Goal: Navigation & Orientation: Find specific page/section

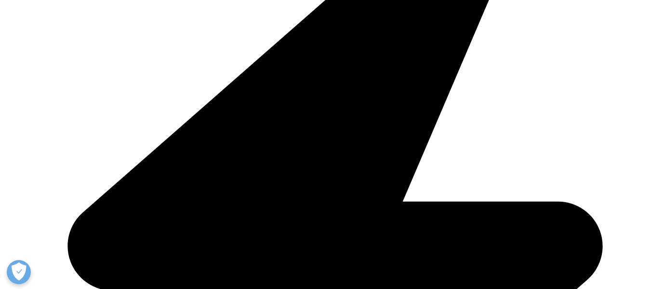
scroll to position [338, 0]
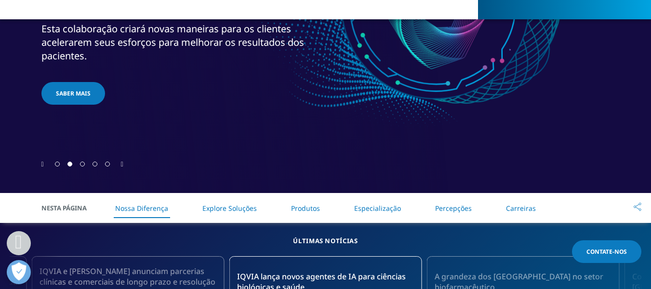
scroll to position [338, 0]
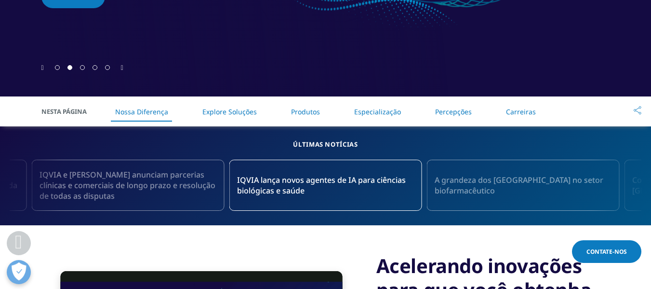
click at [214, 110] on font "Explore Soluções" at bounding box center [230, 111] width 54 height 9
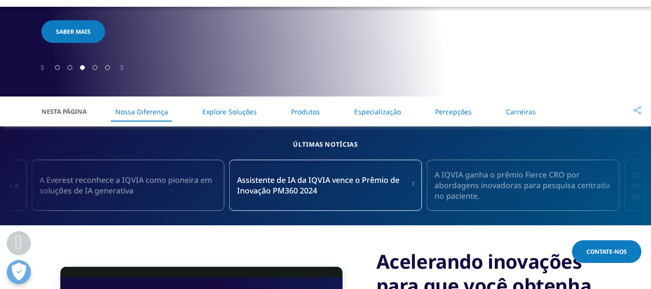
scroll to position [338, 0]
click at [302, 113] on font "Produtos" at bounding box center [305, 111] width 29 height 9
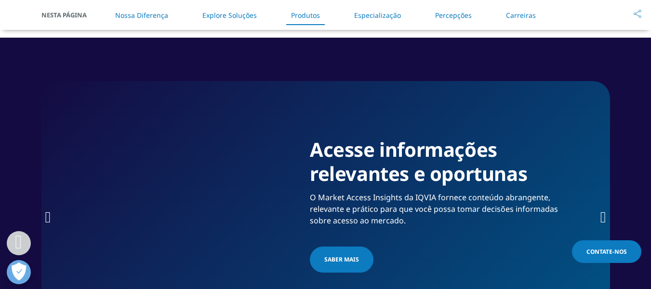
scroll to position [1500, 0]
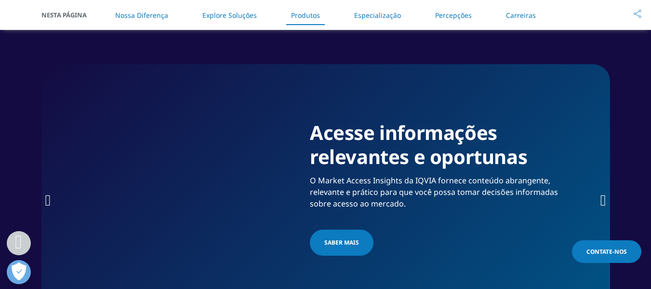
click at [601, 207] on icon "Próximo slide" at bounding box center [604, 199] width 6 height 15
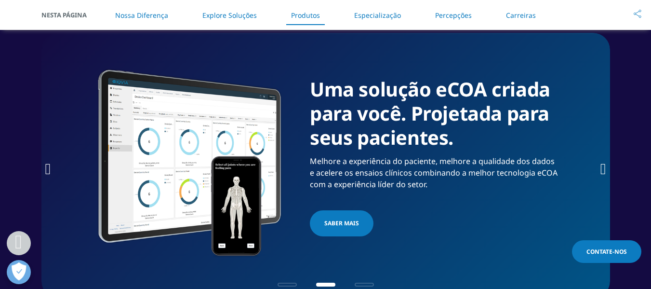
scroll to position [1548, 0]
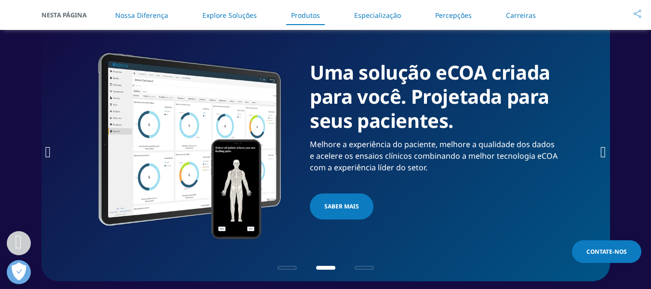
click at [603, 160] on icon "Próximo slide" at bounding box center [604, 151] width 6 height 15
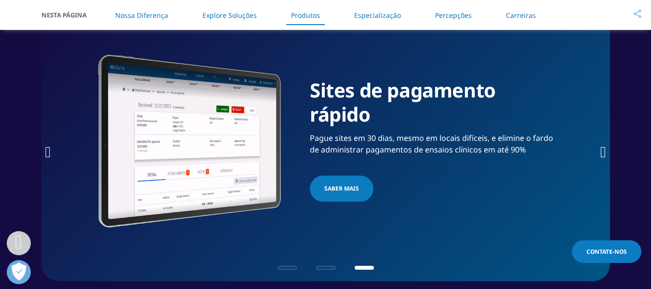
click at [603, 160] on icon "Próximo slide" at bounding box center [604, 151] width 6 height 15
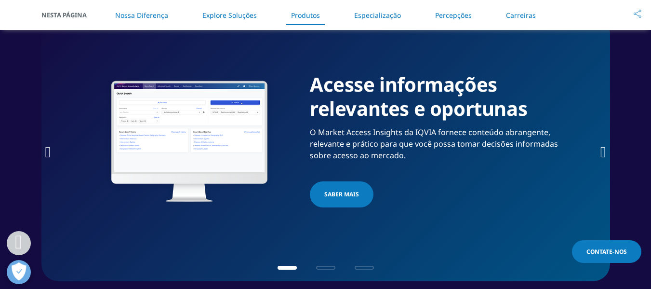
click at [603, 160] on icon "Próximo slide" at bounding box center [604, 151] width 6 height 15
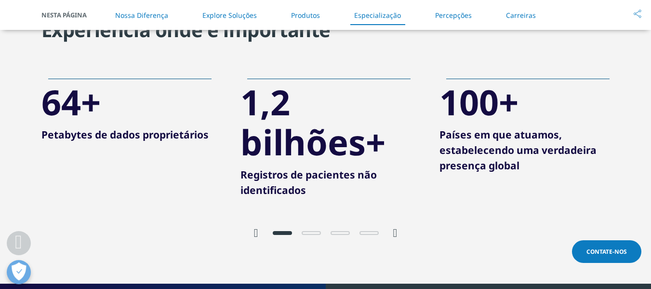
scroll to position [2030, 0]
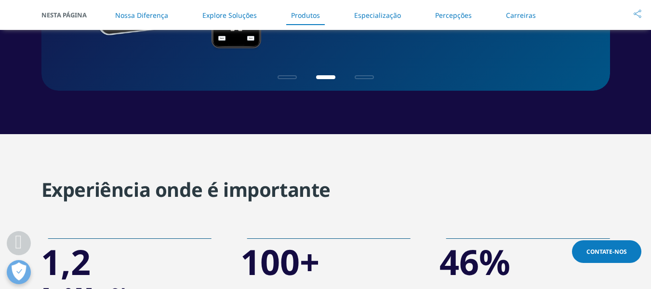
scroll to position [1548, 0]
